Goal: Information Seeking & Learning: Learn about a topic

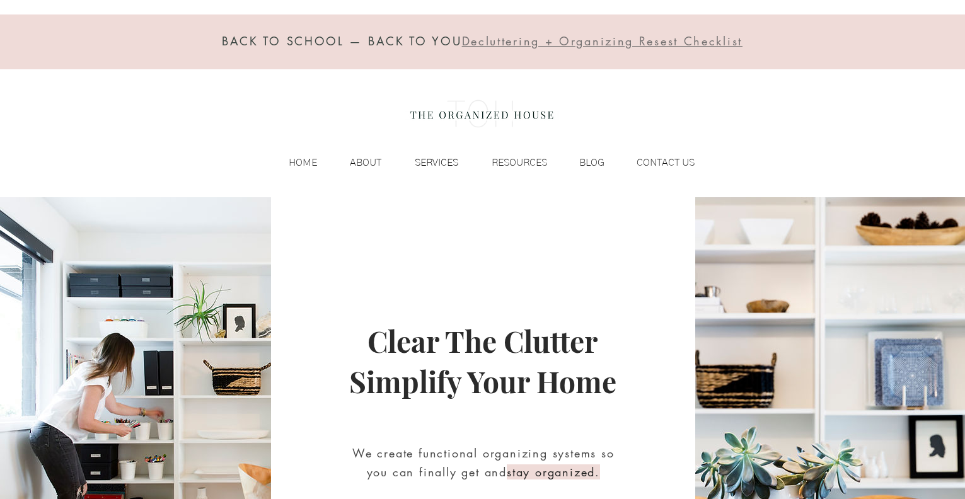
click at [442, 163] on p "SERVICES" at bounding box center [436, 162] width 56 height 19
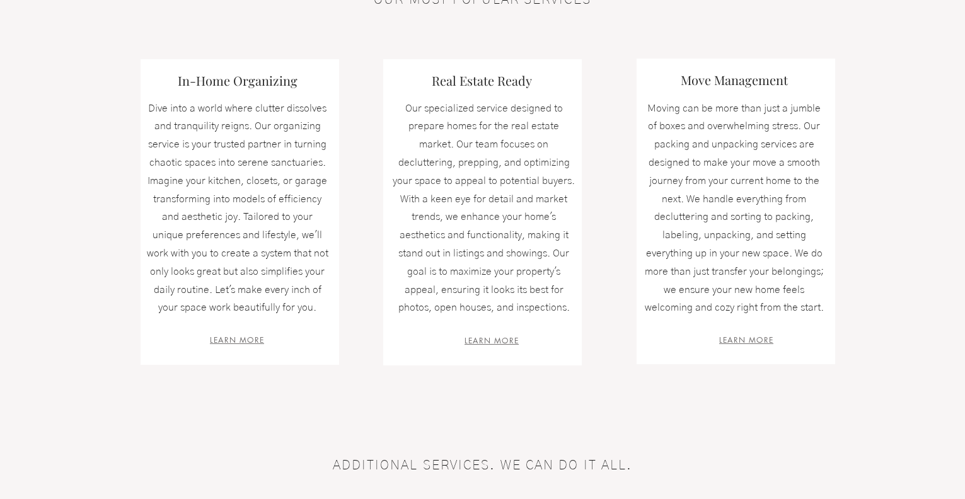
scroll to position [366, 0]
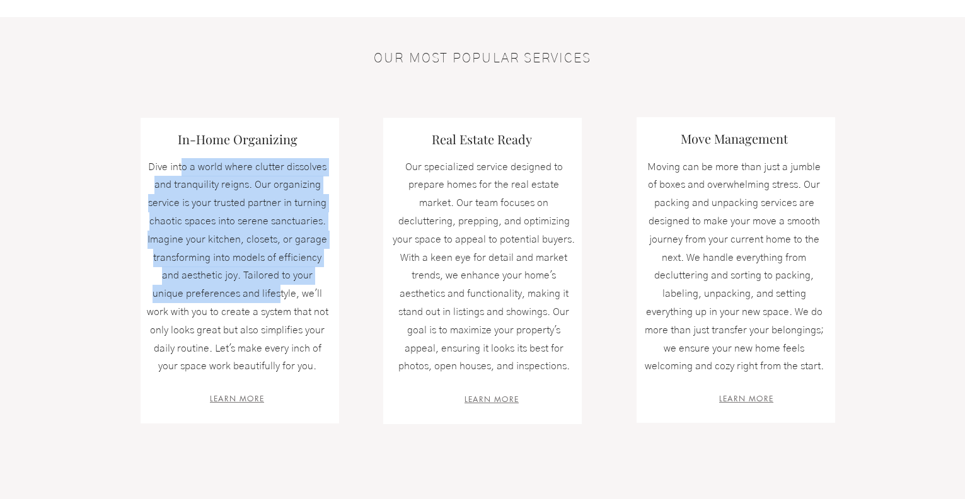
drag, startPoint x: 183, startPoint y: 170, endPoint x: 239, endPoint y: 299, distance: 140.9
click at [239, 299] on p "Dive into a world where clutter dissolves and tranquility reigns. Our organizin…" at bounding box center [237, 267] width 183 height 218
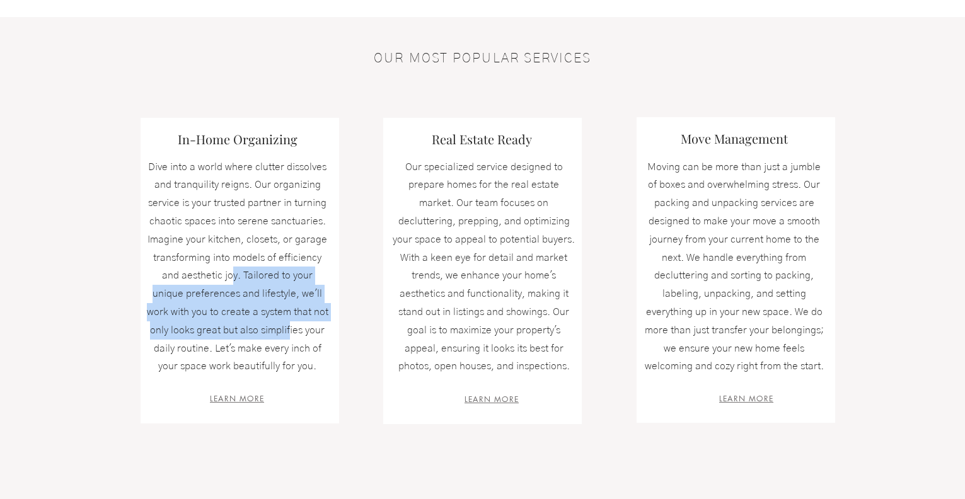
drag, startPoint x: 215, startPoint y: 281, endPoint x: 255, endPoint y: 326, distance: 60.3
click at [255, 326] on p "Dive into a world where clutter dissolves and tranquility reigns. Our organizin…" at bounding box center [237, 267] width 183 height 218
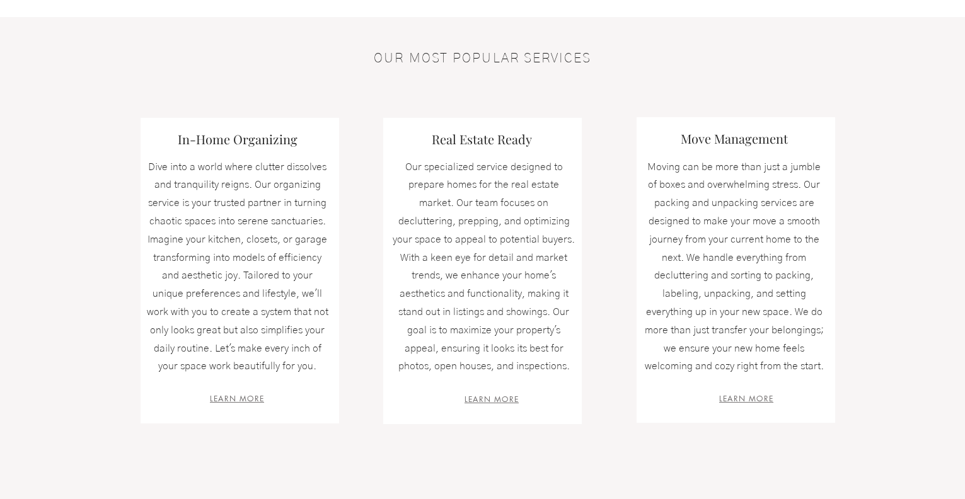
click at [256, 326] on span "Dive into a world where clutter dissolves and tranquility reigns. Our organizin…" at bounding box center [238, 267] width 182 height 210
drag, startPoint x: 150, startPoint y: 284, endPoint x: 328, endPoint y: 340, distance: 187.2
click at [328, 340] on p "Dive into a world where clutter dissolves and tranquility reigns. Our organizin…" at bounding box center [237, 267] width 183 height 218
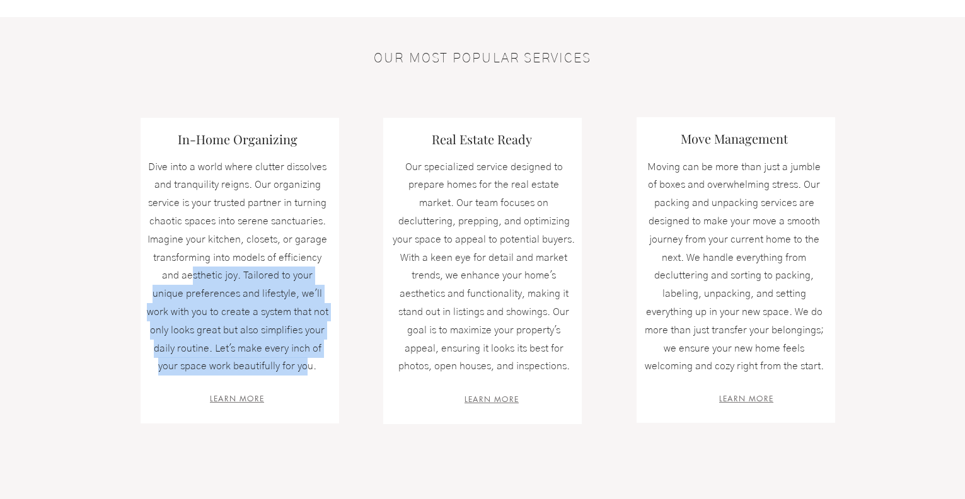
drag, startPoint x: 294, startPoint y: 366, endPoint x: 177, endPoint y: 277, distance: 146.6
click at [177, 277] on span "Dive into a world where clutter dissolves and tranquility reigns. Our organizin…" at bounding box center [238, 267] width 182 height 210
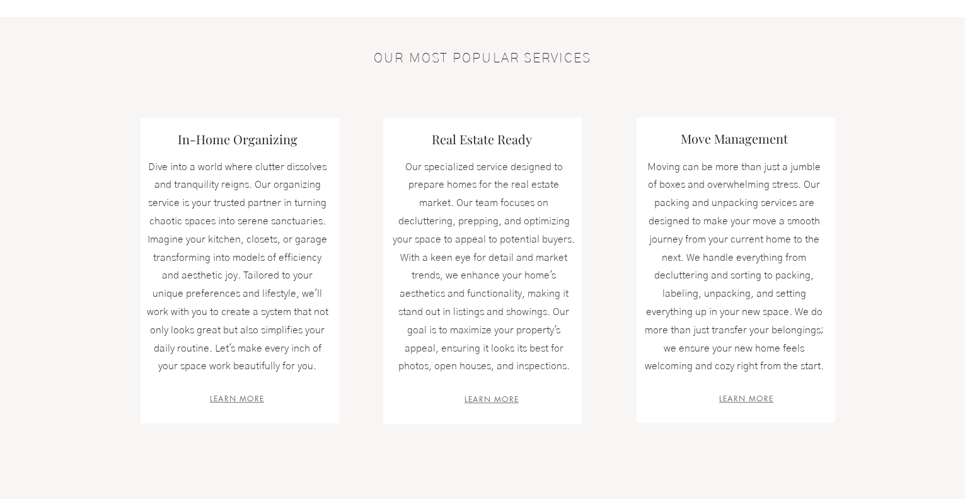
click at [180, 275] on span "Dive into a world where clutter dissolves and tranquility reigns. Our organizin…" at bounding box center [238, 267] width 182 height 210
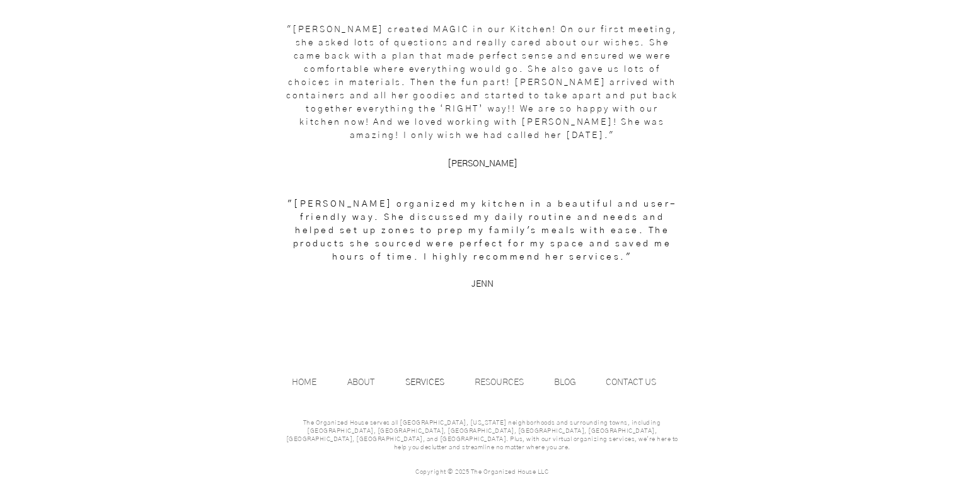
scroll to position [1711, 0]
